Goal: Check status: Check status

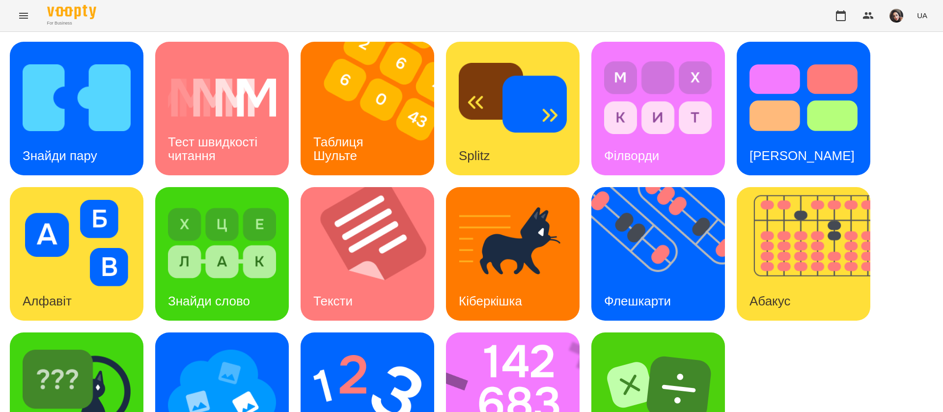
scroll to position [64, 0]
click at [672, 187] on img at bounding box center [664, 254] width 146 height 134
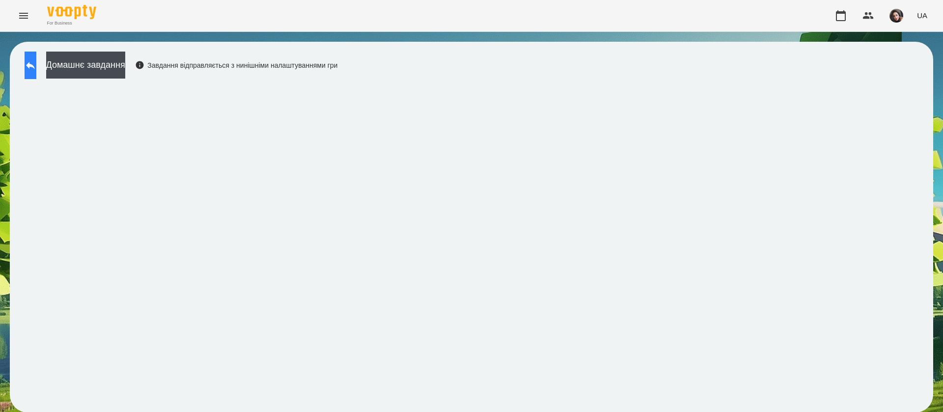
click at [36, 74] on button at bounding box center [31, 66] width 12 height 28
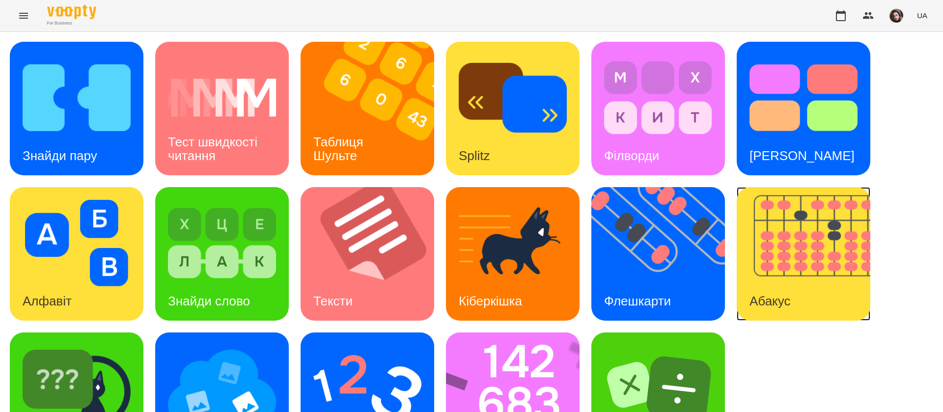
click at [803, 261] on img at bounding box center [810, 254] width 146 height 134
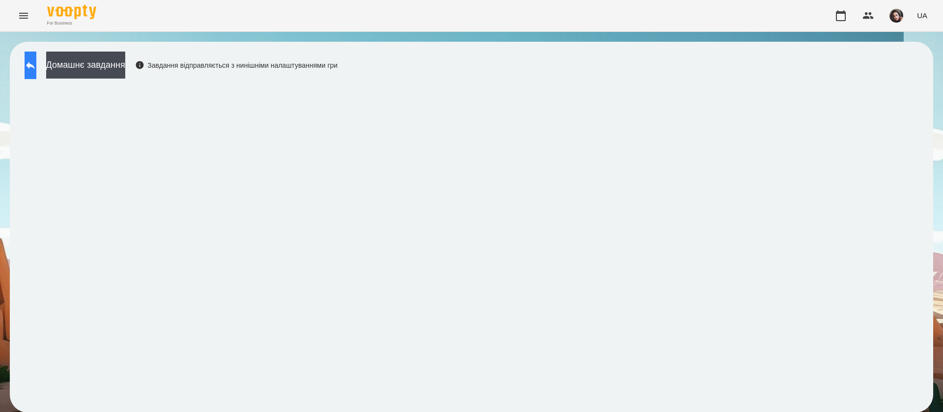
click at [36, 71] on button at bounding box center [31, 66] width 12 height 28
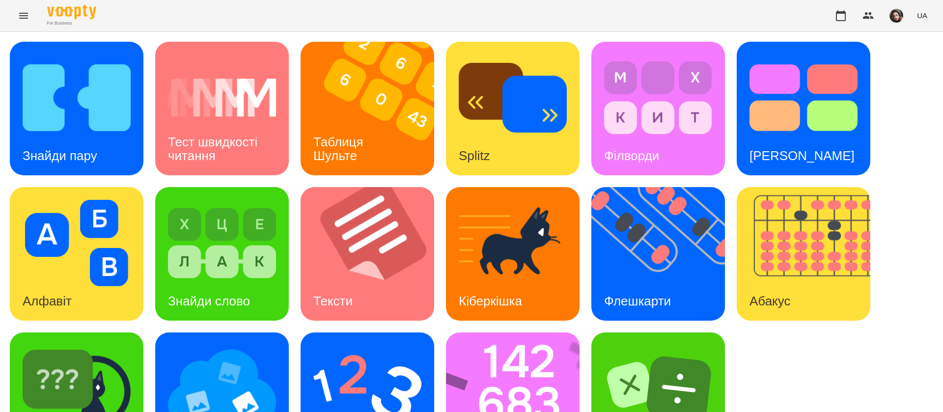
scroll to position [64, 0]
click at [514, 352] on img at bounding box center [519, 400] width 146 height 134
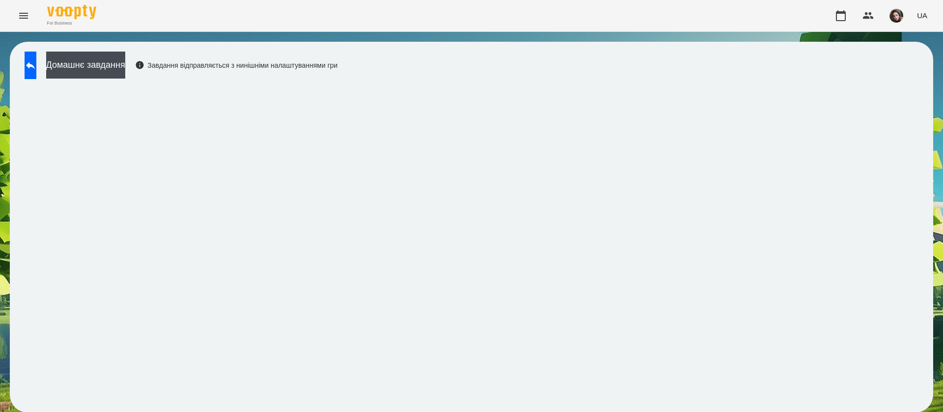
scroll to position [0, 0]
click at [36, 61] on icon at bounding box center [31, 65] width 12 height 12
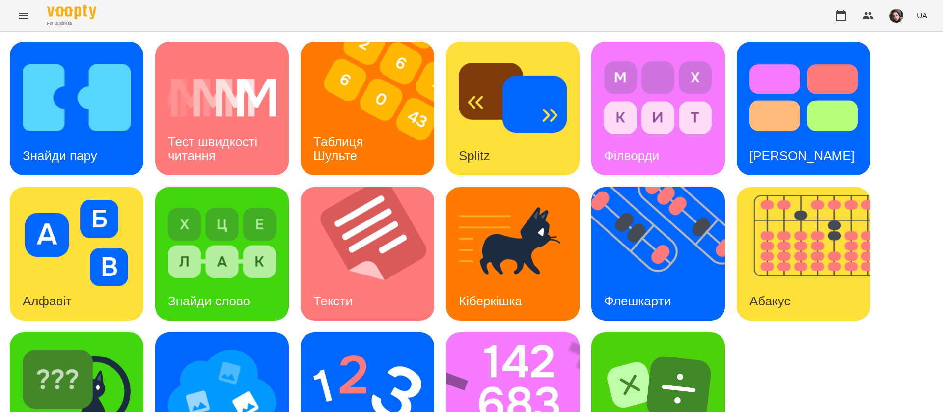
scroll to position [64, 0]
click at [226, 352] on img at bounding box center [222, 388] width 108 height 86
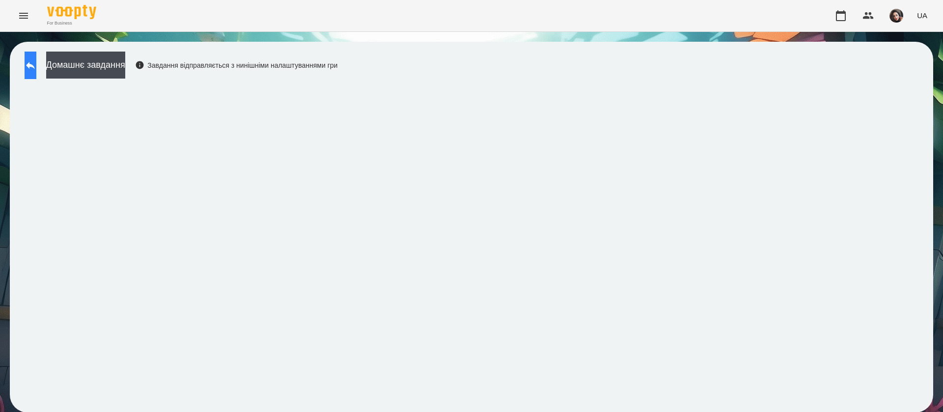
click at [36, 60] on icon at bounding box center [31, 65] width 12 height 12
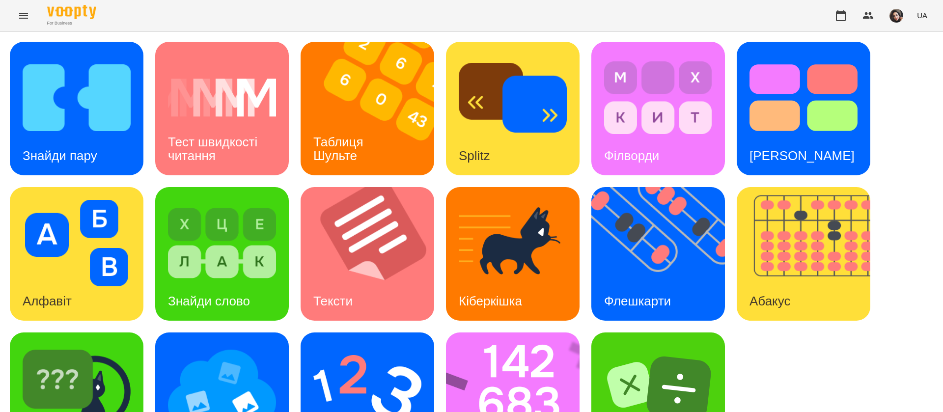
scroll to position [64, 0]
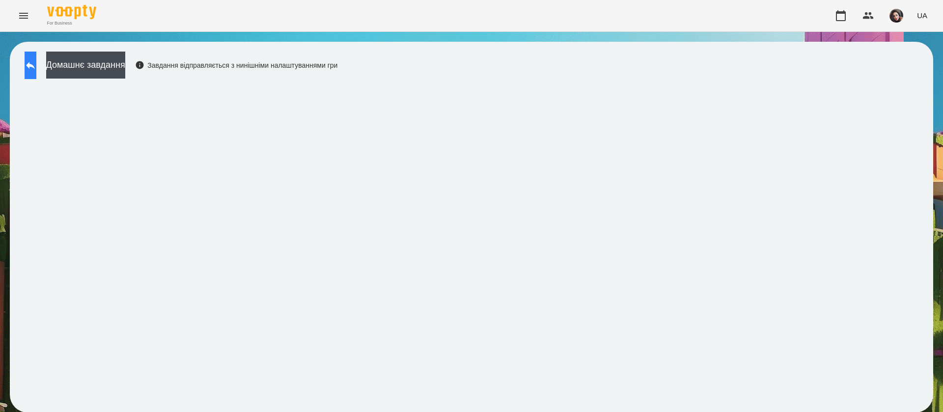
click at [34, 64] on icon at bounding box center [31, 65] width 12 height 12
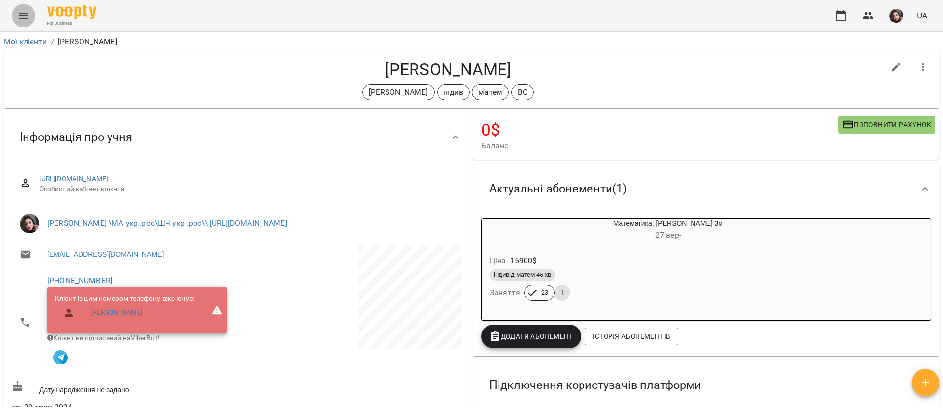
click at [27, 15] on icon "Menu" at bounding box center [23, 16] width 9 height 6
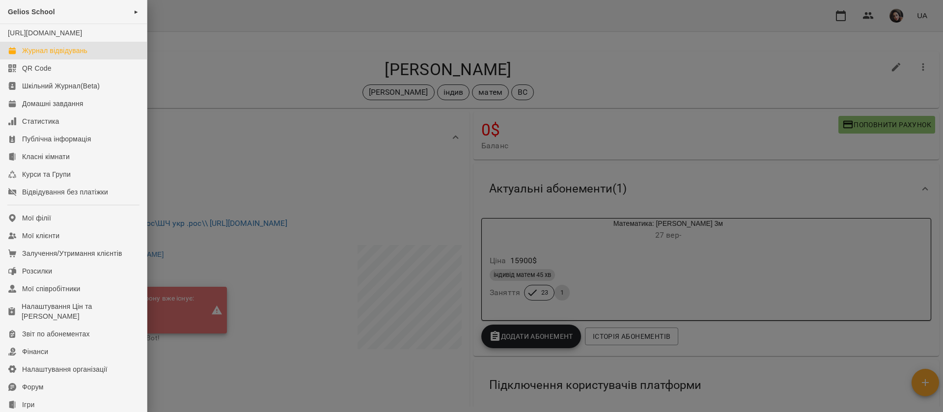
click at [37, 56] on div "Журнал відвідувань" at bounding box center [54, 51] width 65 height 10
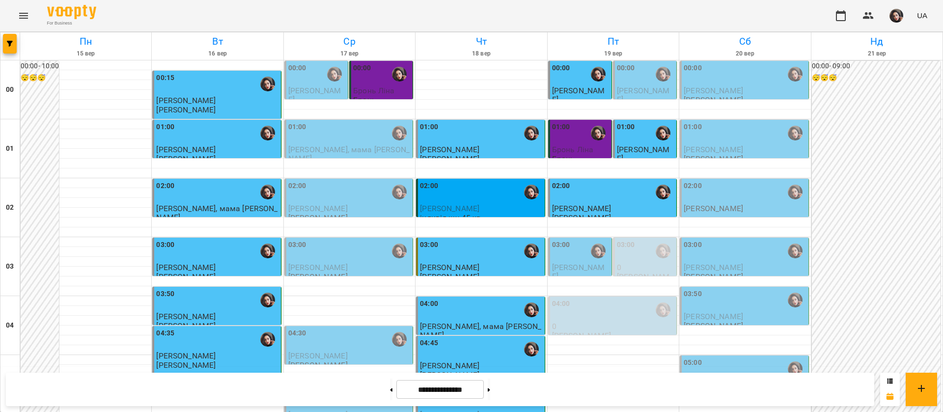
scroll to position [1107, 0]
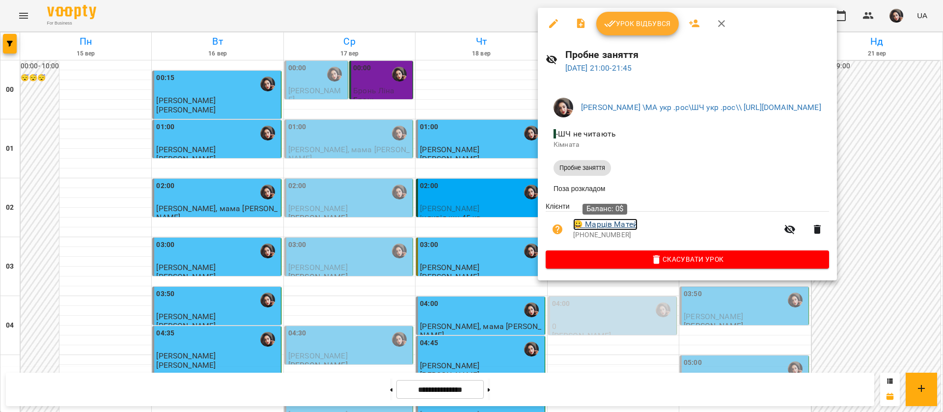
click at [600, 224] on link "😀 [PERSON_NAME]" at bounding box center [605, 225] width 64 height 12
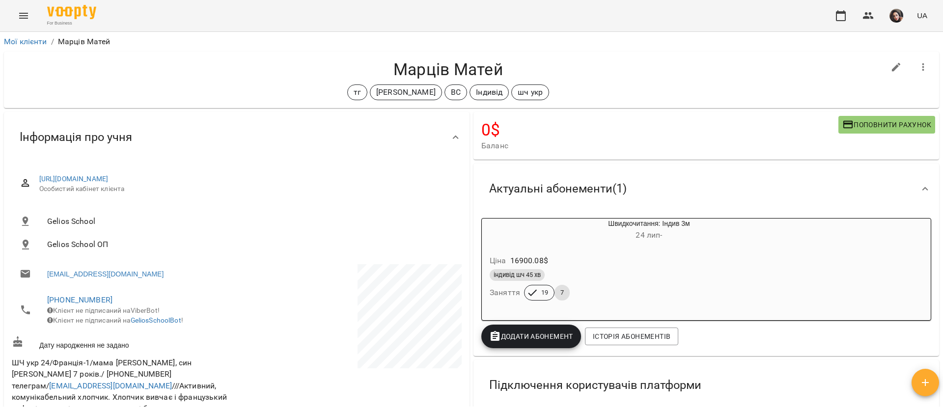
click at [22, 14] on icon "Menu" at bounding box center [24, 16] width 12 height 12
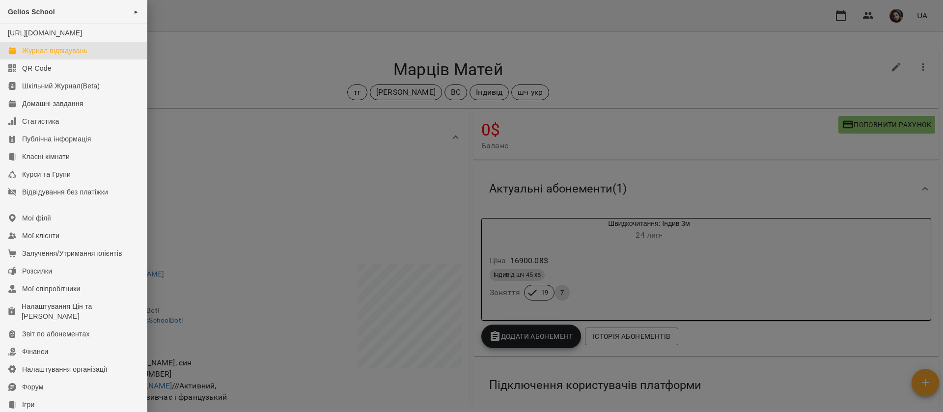
click at [44, 56] on div "Журнал відвідувань" at bounding box center [54, 51] width 65 height 10
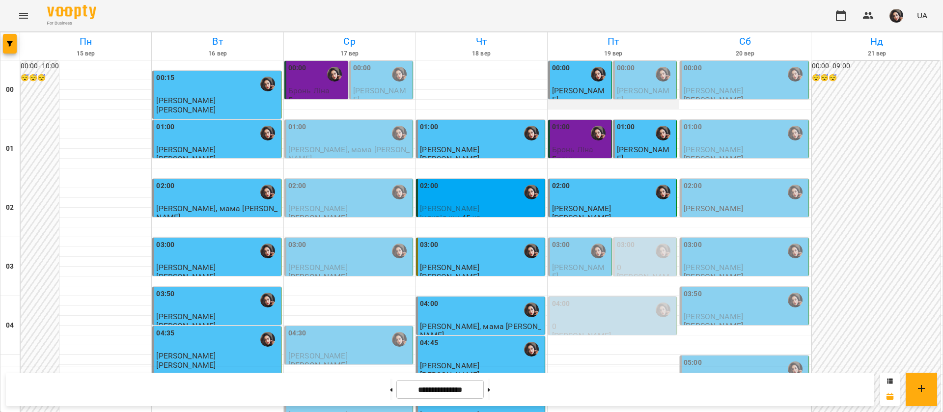
scroll to position [1107, 0]
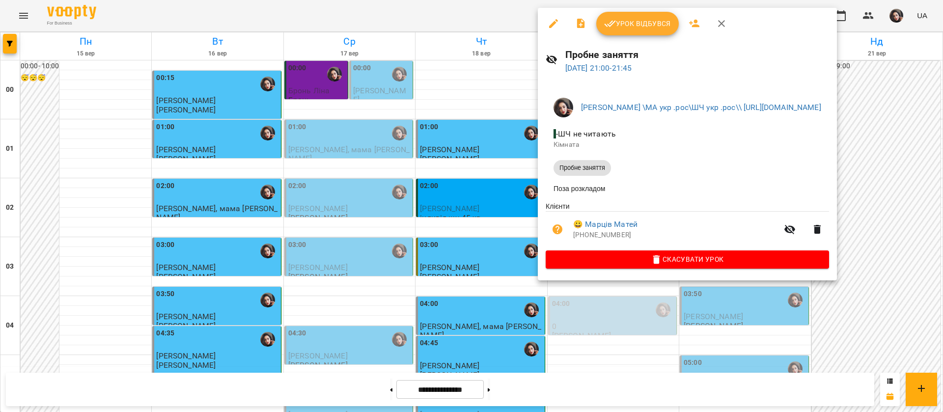
click at [615, 18] on icon "button" at bounding box center [610, 24] width 12 height 12
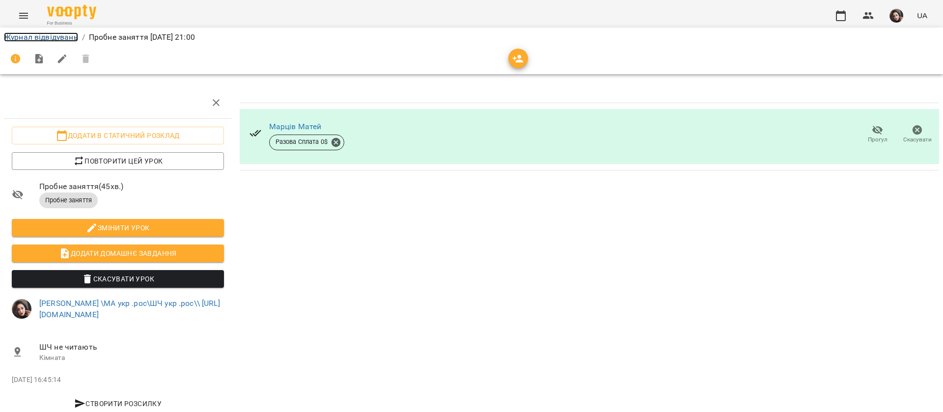
click at [45, 36] on link "Журнал відвідувань" at bounding box center [41, 36] width 74 height 9
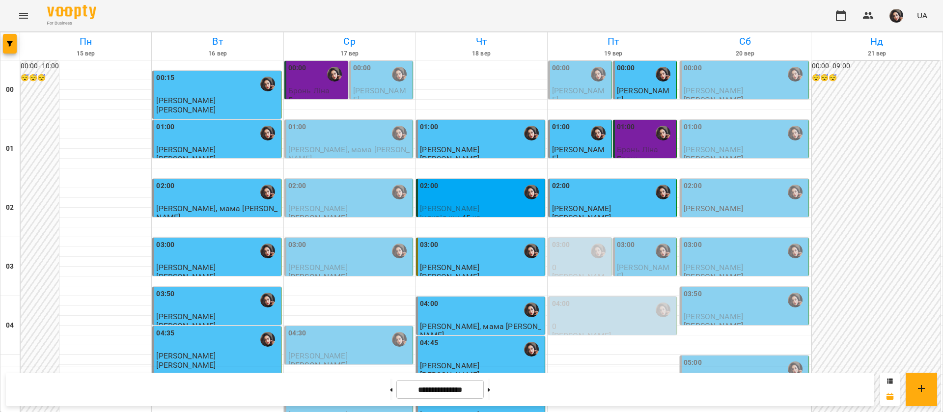
click at [741, 19] on div "For Business UA" at bounding box center [471, 15] width 943 height 31
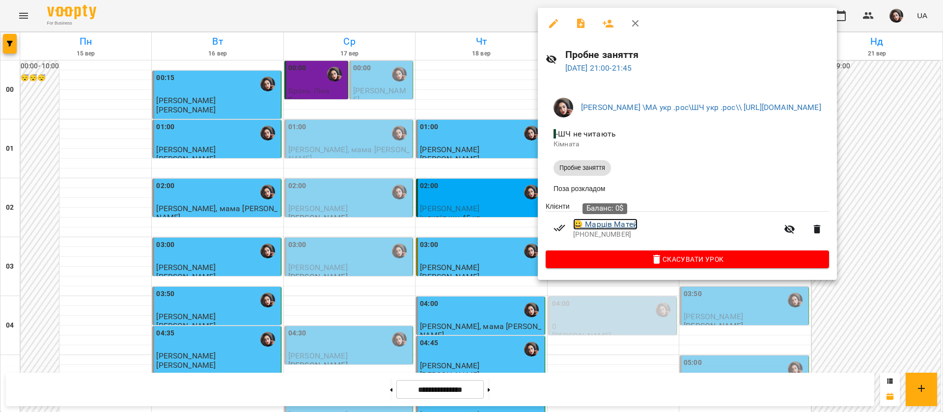
click at [605, 225] on link "😀 [PERSON_NAME]" at bounding box center [605, 225] width 64 height 12
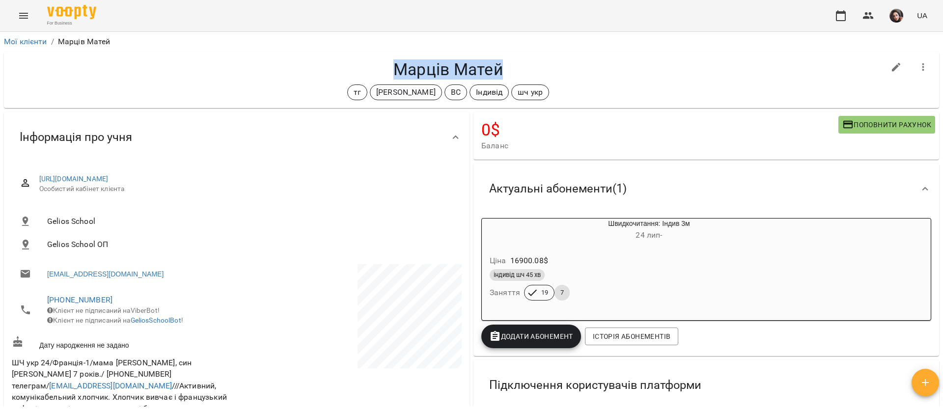
drag, startPoint x: 385, startPoint y: 66, endPoint x: 513, endPoint y: 64, distance: 128.2
click at [513, 64] on h4 "Марців Матей" at bounding box center [448, 69] width 873 height 20
copy h4 "Марців Матей"
click at [21, 12] on icon "Menu" at bounding box center [24, 16] width 12 height 12
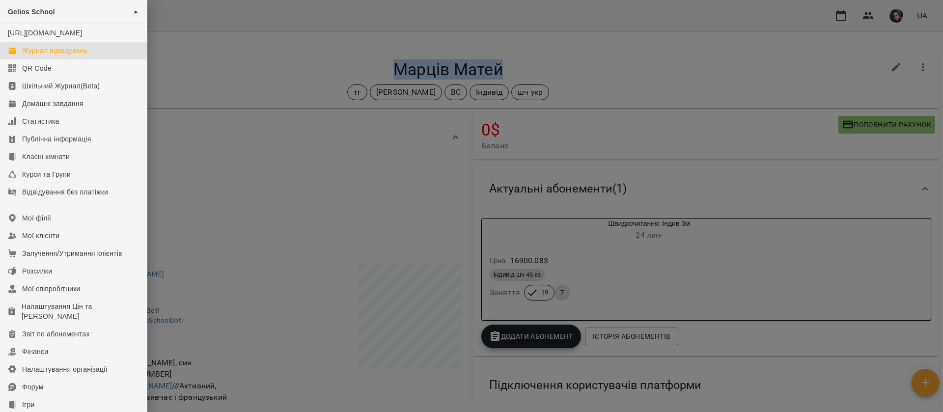
click at [47, 56] on div "Журнал відвідувань" at bounding box center [54, 51] width 65 height 10
